Goal: Task Accomplishment & Management: Use online tool/utility

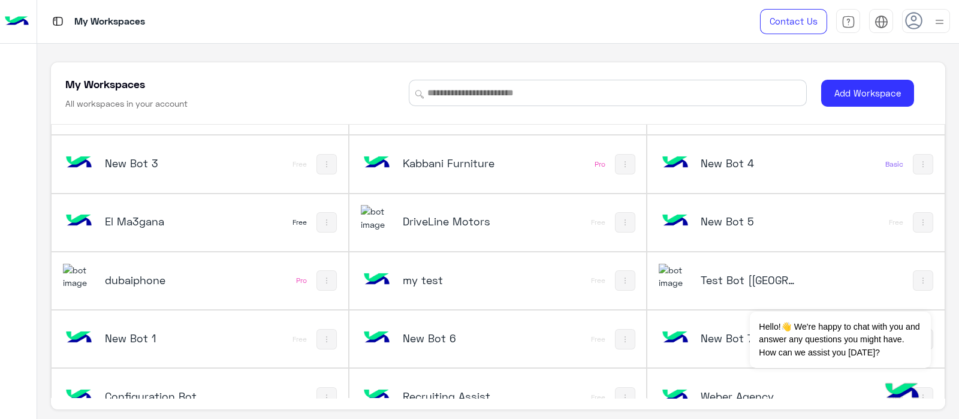
scroll to position [59, 0]
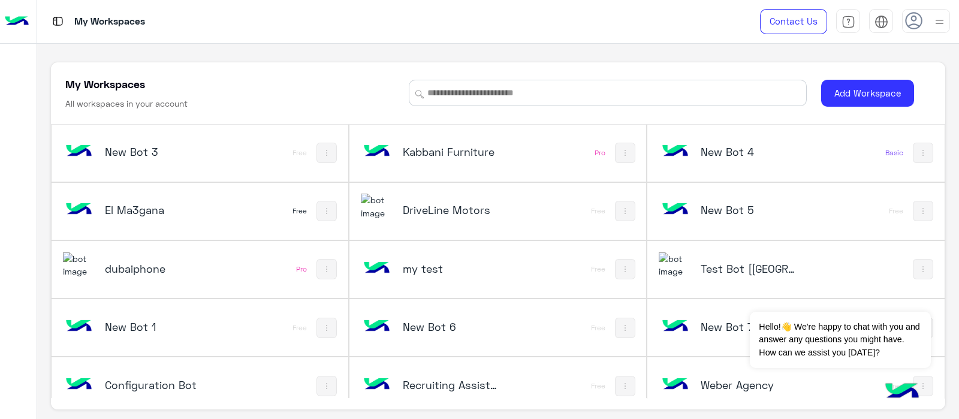
click at [713, 262] on h5 "Test Bot [[GEOGRAPHIC_DATA]]" at bounding box center [749, 268] width 99 height 14
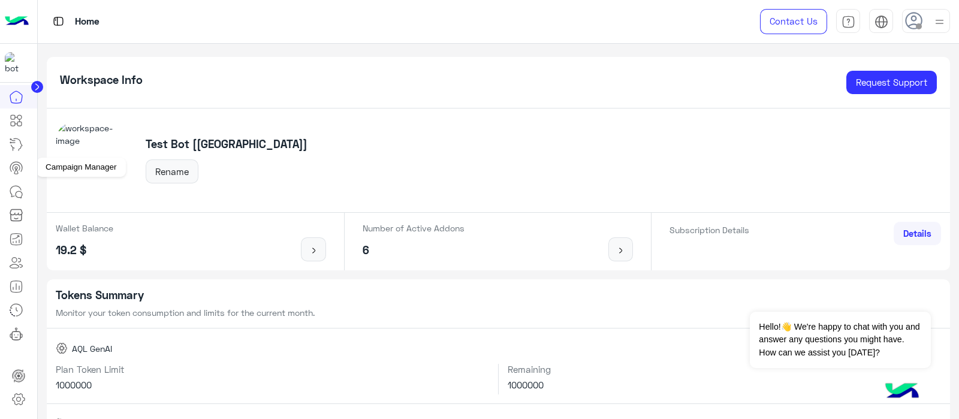
click at [25, 164] on link at bounding box center [16, 168] width 32 height 24
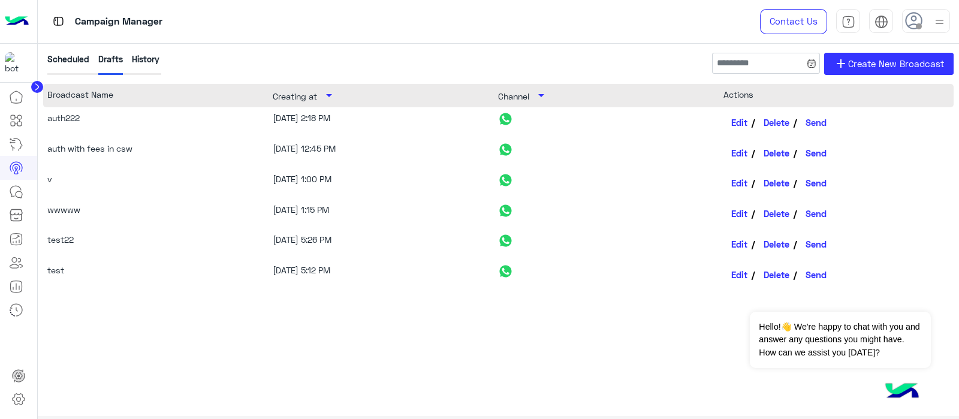
click at [159, 58] on div "History" at bounding box center [146, 64] width 28 height 22
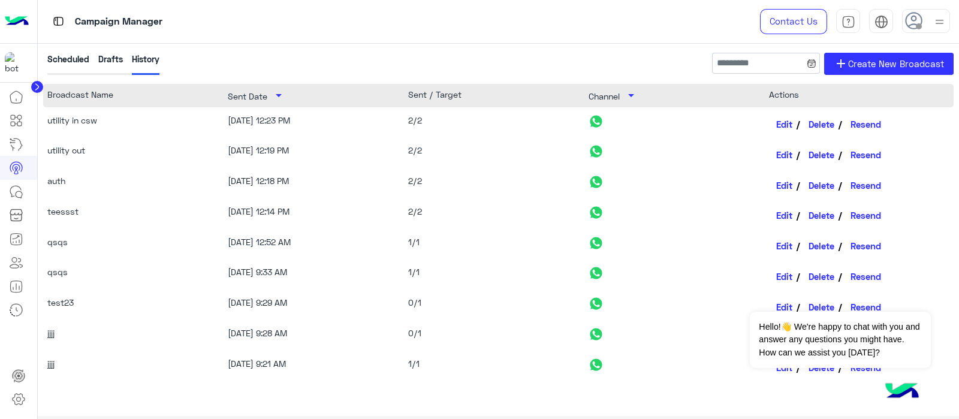
scroll to position [127, 0]
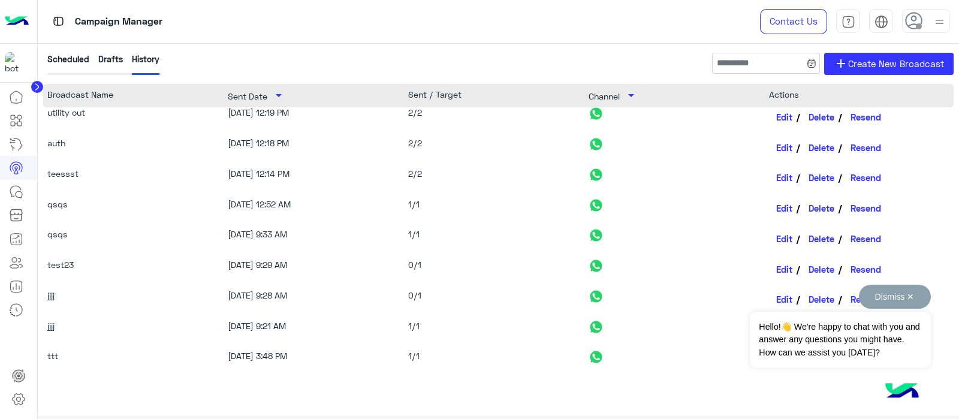
click at [766, 291] on button "Dismiss ✕" at bounding box center [894, 297] width 72 height 24
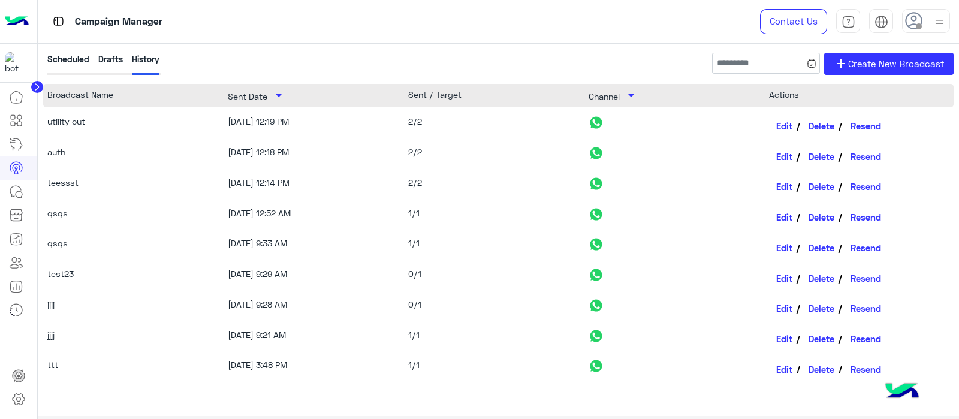
scroll to position [125, 0]
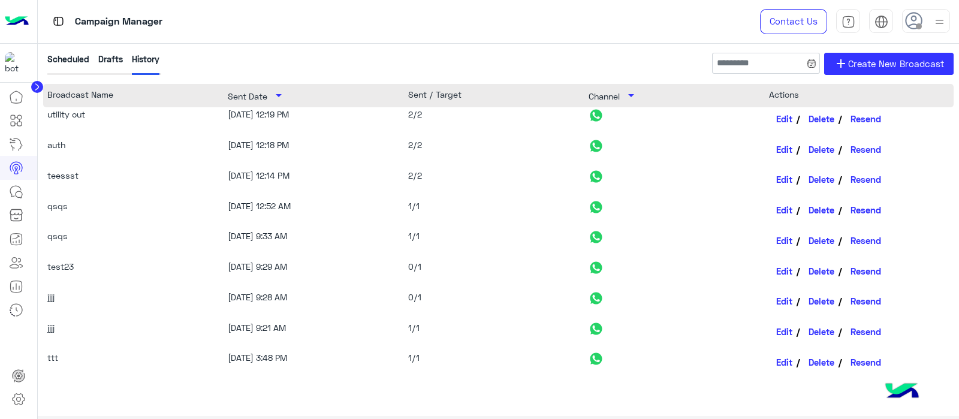
drag, startPoint x: 48, startPoint y: 203, endPoint x: 314, endPoint y: 208, distance: 266.0
click at [314, 208] on div "qsqs 9/18/25, 12:52 AM 1/1 Edit Delete Resend" at bounding box center [498, 210] width 911 height 31
click at [766, 57] on span "Create New Broadcast" at bounding box center [896, 64] width 96 height 14
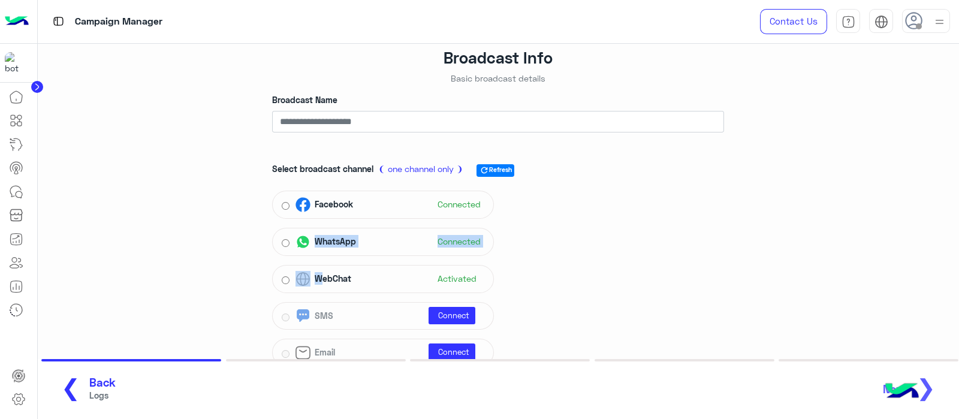
click at [318, 256] on div "Select broadcast channel ❨ one channel only ❩ refresh Refresh Facebook Connecte…" at bounding box center [498, 261] width 452 height 217
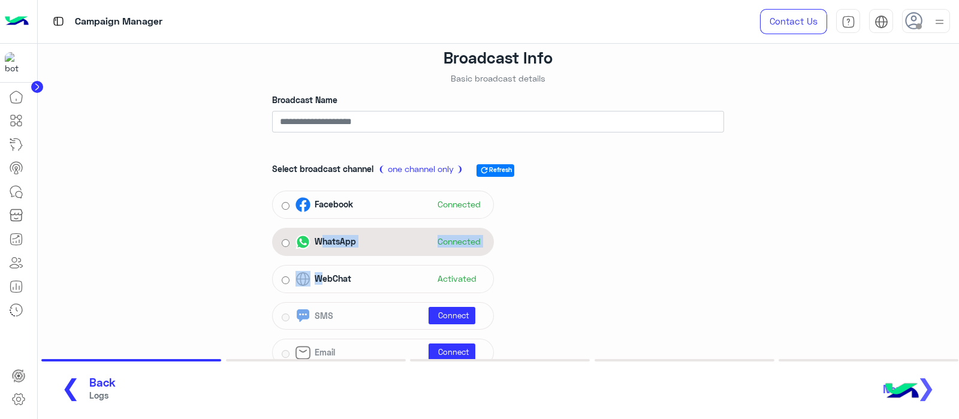
click at [344, 245] on span "WhatsApp" at bounding box center [335, 241] width 41 height 13
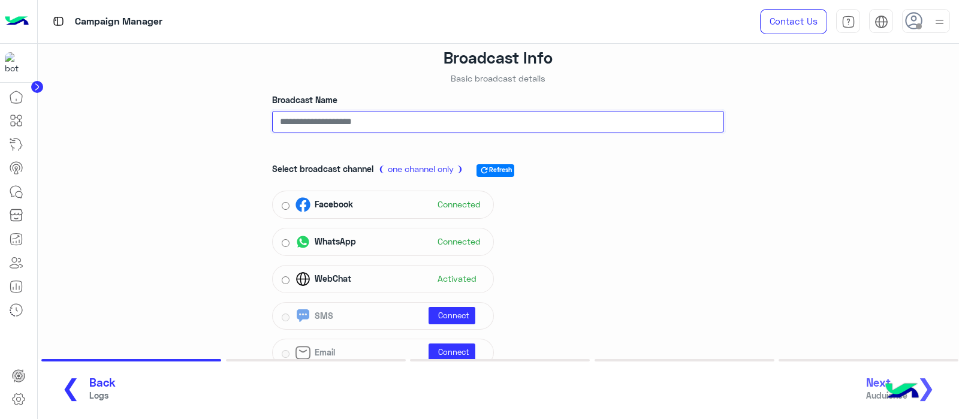
click at [362, 114] on input "Broadcast Name" at bounding box center [498, 122] width 452 height 22
type input "****"
click at [766, 334] on button "Next Auduience ❯" at bounding box center [905, 389] width 86 height 33
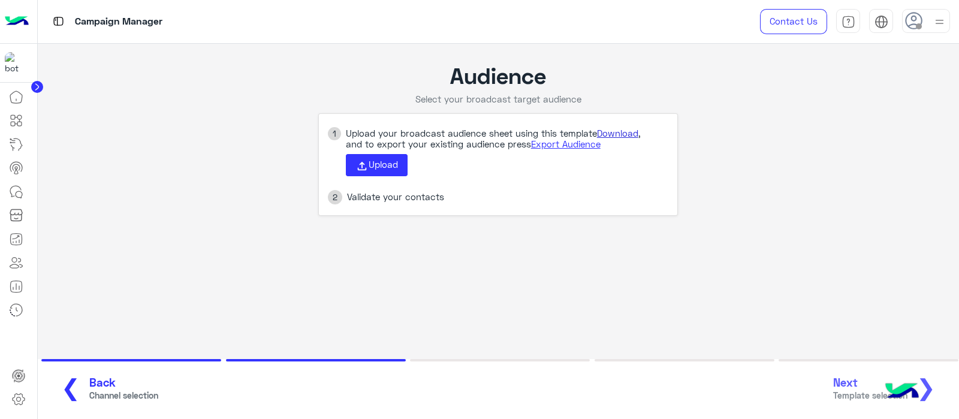
click at [622, 136] on link "Download" at bounding box center [617, 133] width 41 height 11
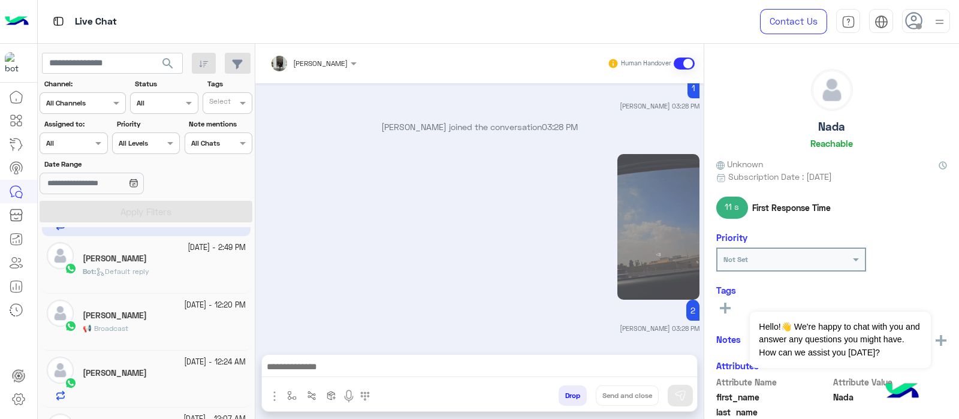
scroll to position [58, 0]
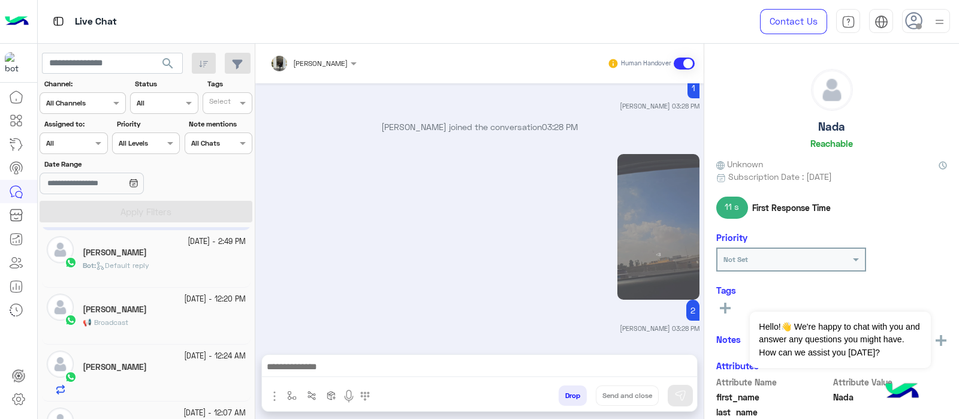
click at [156, 318] on div "📢 Broadcast" at bounding box center [164, 327] width 163 height 21
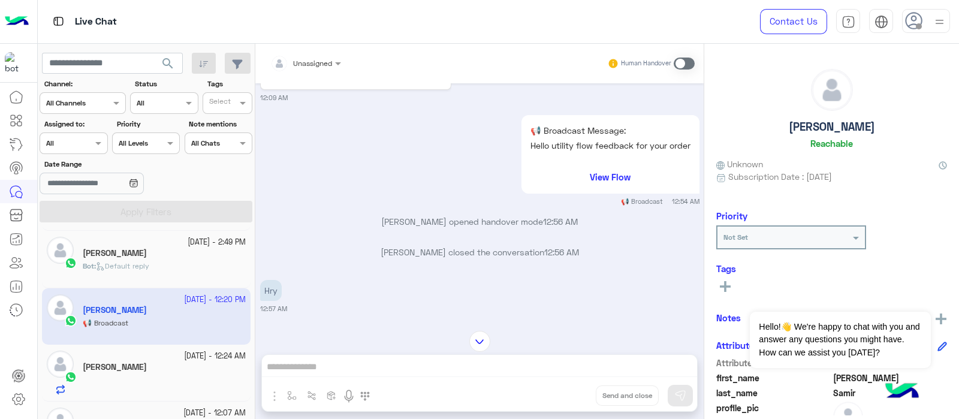
scroll to position [255, 0]
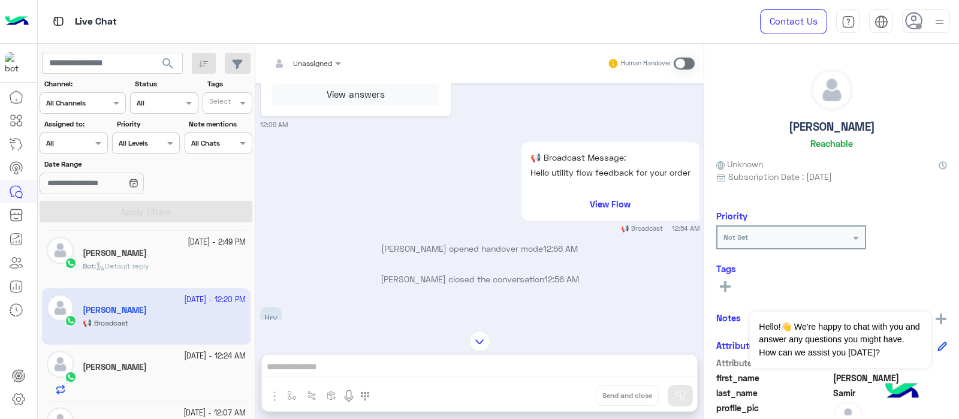
click at [279, 31] on div "Live Chat" at bounding box center [345, 21] width 614 height 43
drag, startPoint x: 659, startPoint y: 262, endPoint x: 689, endPoint y: 261, distance: 30.0
click at [689, 233] on small "12:54 AM 📢 Broadcast" at bounding box center [479, 228] width 439 height 10
click at [689, 233] on small "12:54 AM" at bounding box center [686, 228] width 28 height 10
